Goal: Navigation & Orientation: Find specific page/section

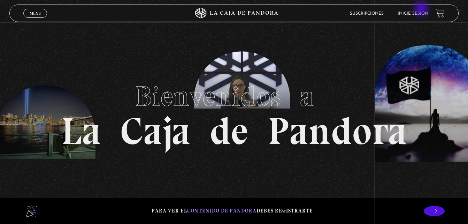
click at [422, 9] on li "Inicie sesión" at bounding box center [413, 13] width 31 height 11
click at [418, 15] on link "Inicie sesión" at bounding box center [413, 13] width 31 height 4
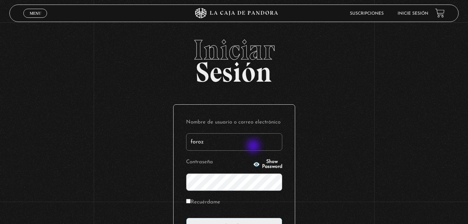
type input "[EMAIL_ADDRESS][DOMAIN_NAME]"
click at [186, 217] on input "Acceder" at bounding box center [234, 225] width 96 height 17
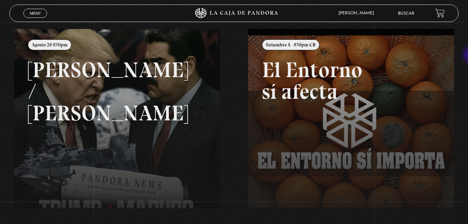
scroll to position [82, 0]
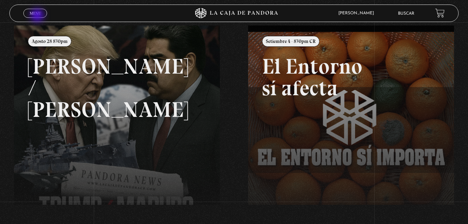
click at [38, 16] on link "Menu Cerrar" at bounding box center [35, 13] width 24 height 9
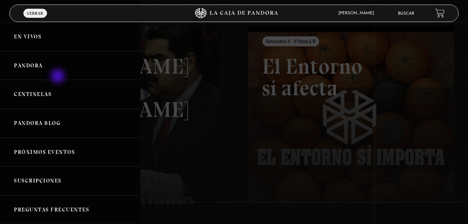
click at [59, 77] on link "Pandora" at bounding box center [70, 65] width 140 height 29
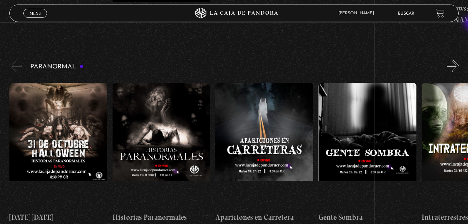
scroll to position [291, 0]
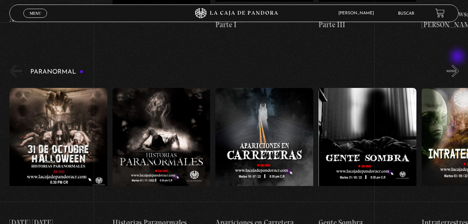
click at [458, 65] on button "»" at bounding box center [453, 71] width 12 height 12
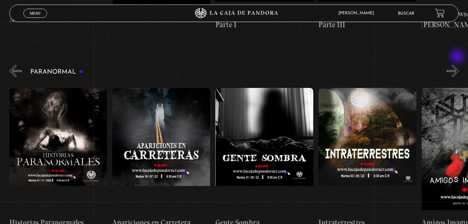
click at [458, 65] on button "»" at bounding box center [453, 71] width 12 height 12
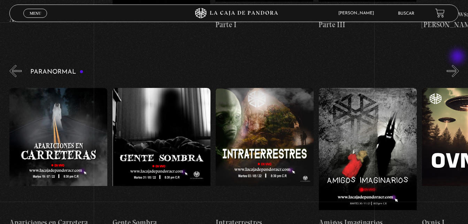
click at [458, 65] on button "»" at bounding box center [453, 71] width 12 height 12
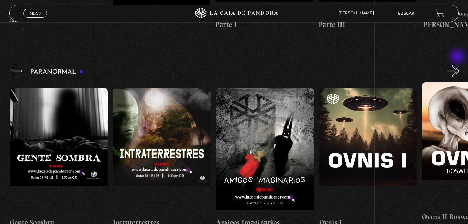
scroll to position [0, 309]
click at [458, 65] on button "»" at bounding box center [453, 71] width 12 height 12
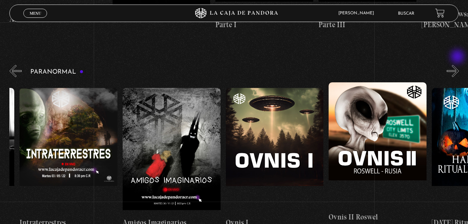
click at [458, 65] on button "»" at bounding box center [453, 71] width 12 height 12
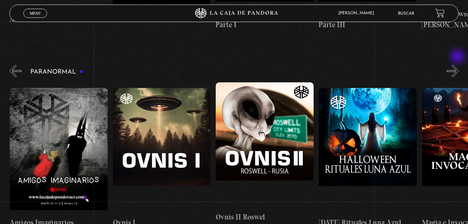
click at [458, 65] on button "»" at bounding box center [453, 71] width 12 height 12
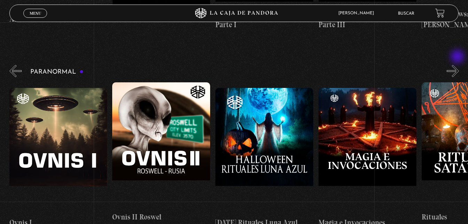
click at [458, 65] on button "»" at bounding box center [453, 71] width 12 height 12
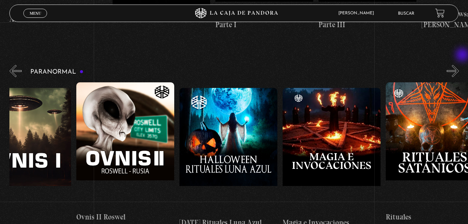
scroll to position [0, 670]
